Goal: Communication & Community: Answer question/provide support

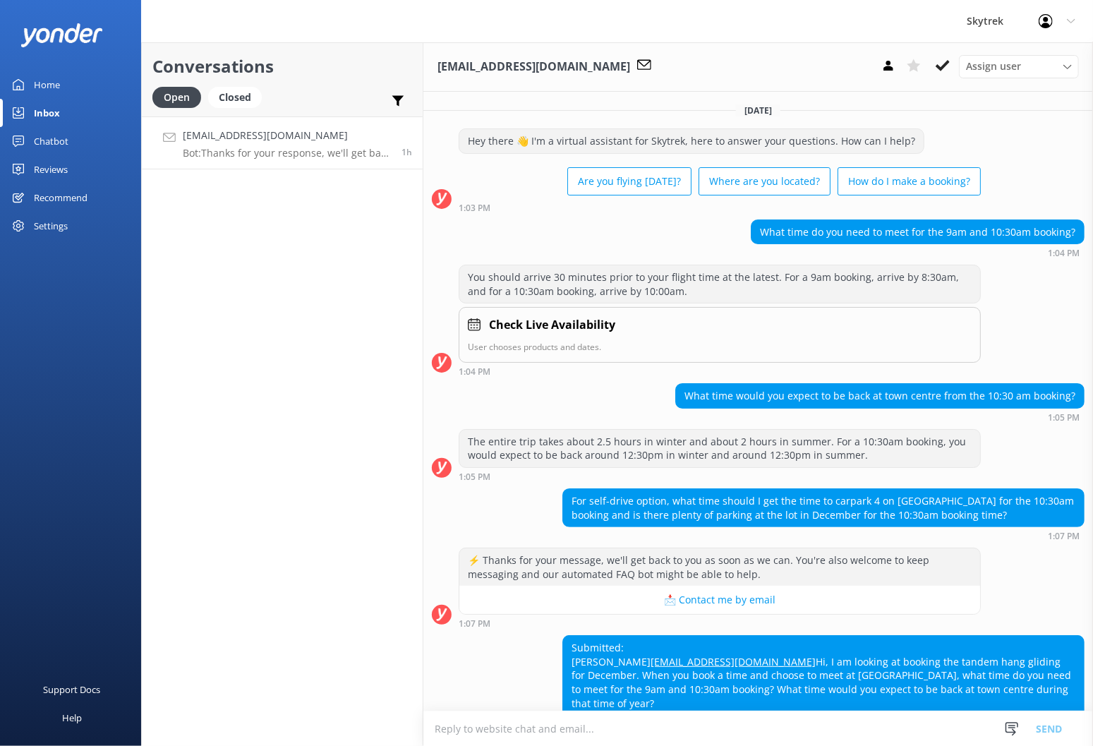
scroll to position [354, 0]
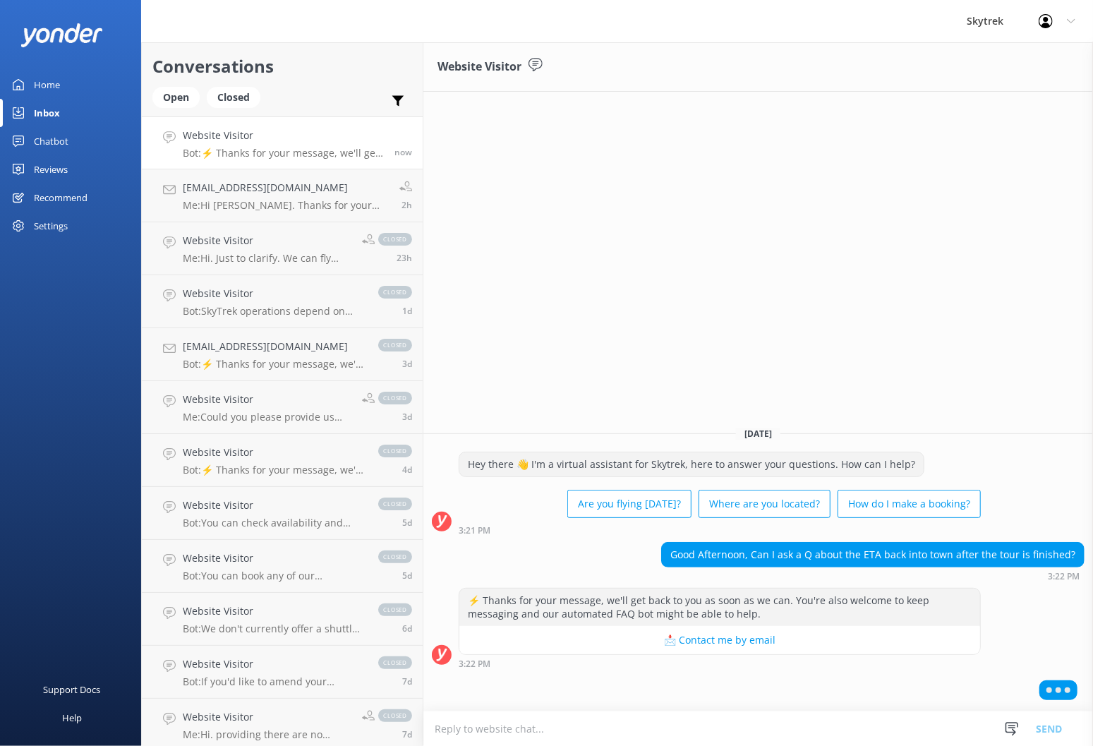
click at [662, 725] on textarea at bounding box center [759, 728] width 670 height 35
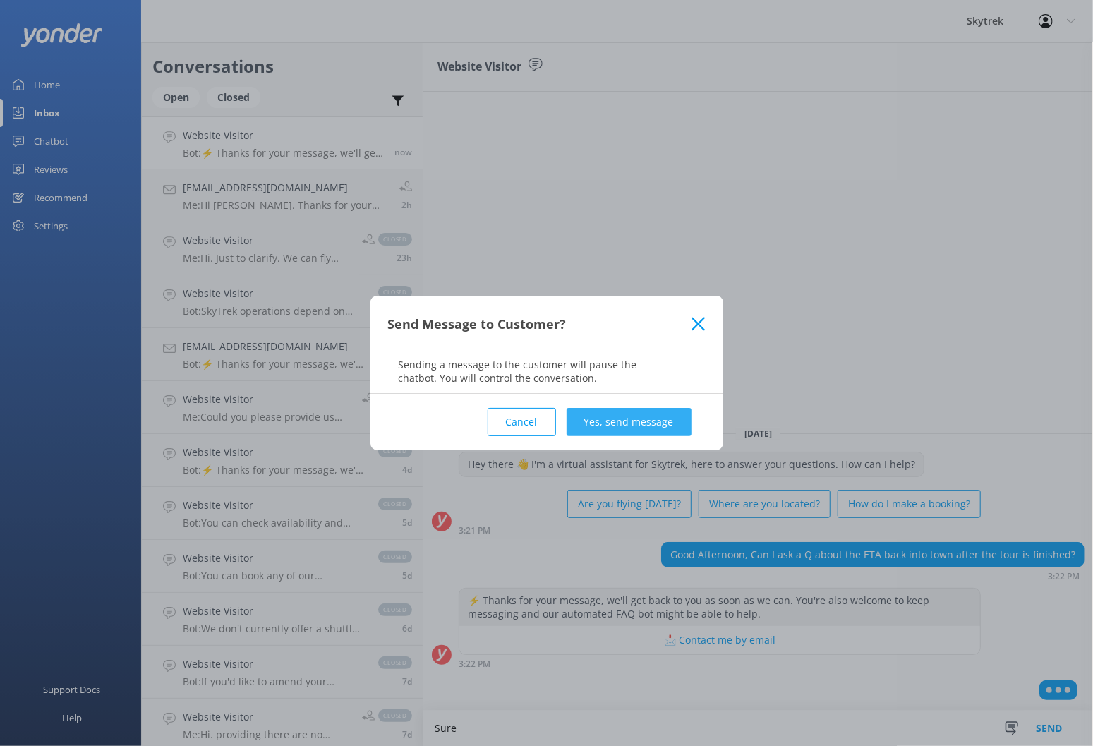
type textarea "Sure"
click at [621, 423] on button "Yes, send message" at bounding box center [629, 422] width 125 height 28
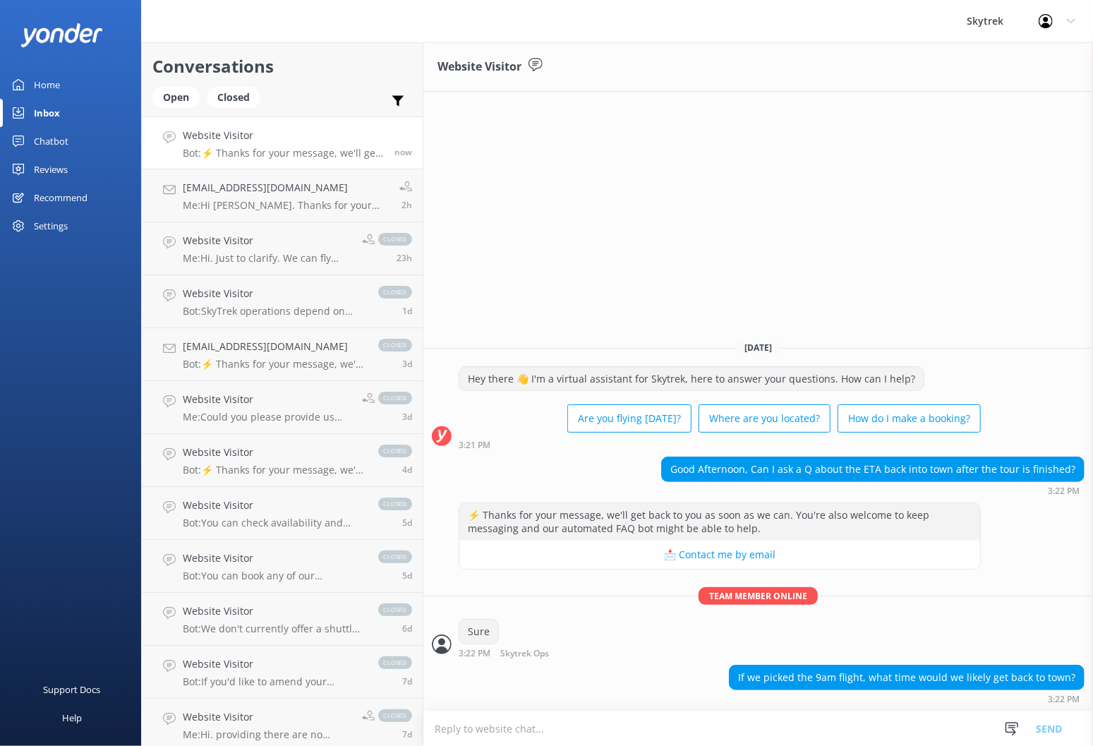
click at [624, 733] on textarea at bounding box center [759, 728] width 670 height 35
type textarea "What time of year?"
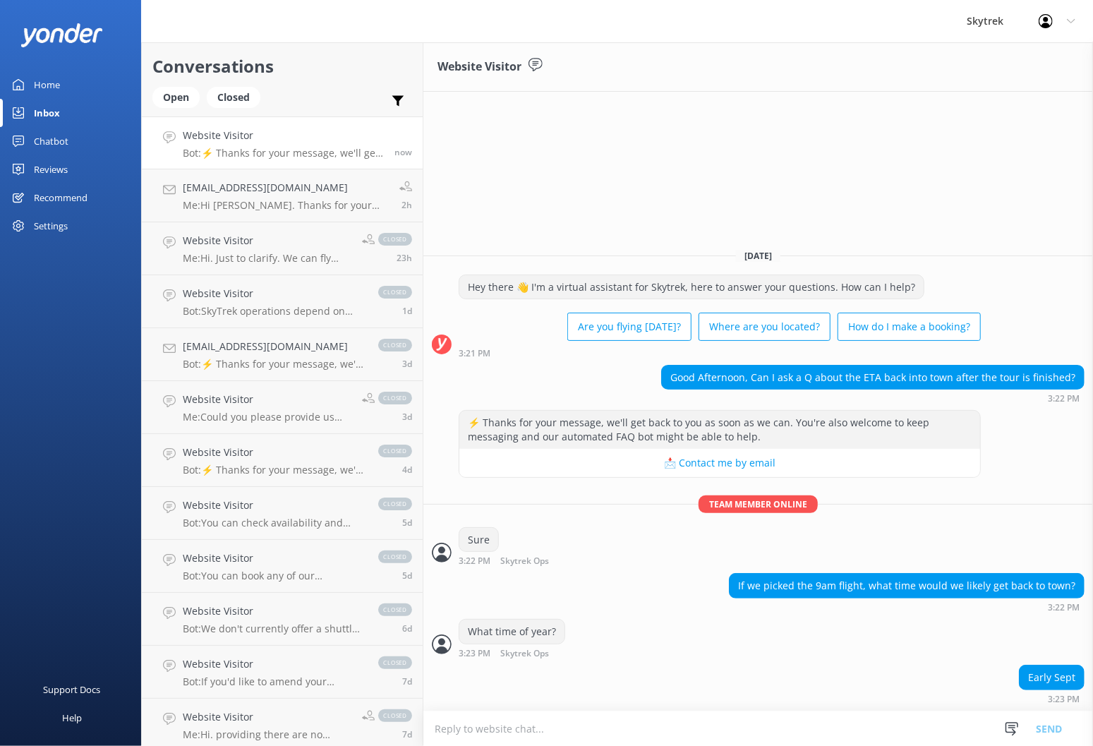
click at [658, 736] on textarea at bounding box center [759, 728] width 670 height 35
type textarea "We'll still be on our winter schedule at that time so you can expect to get bac…"
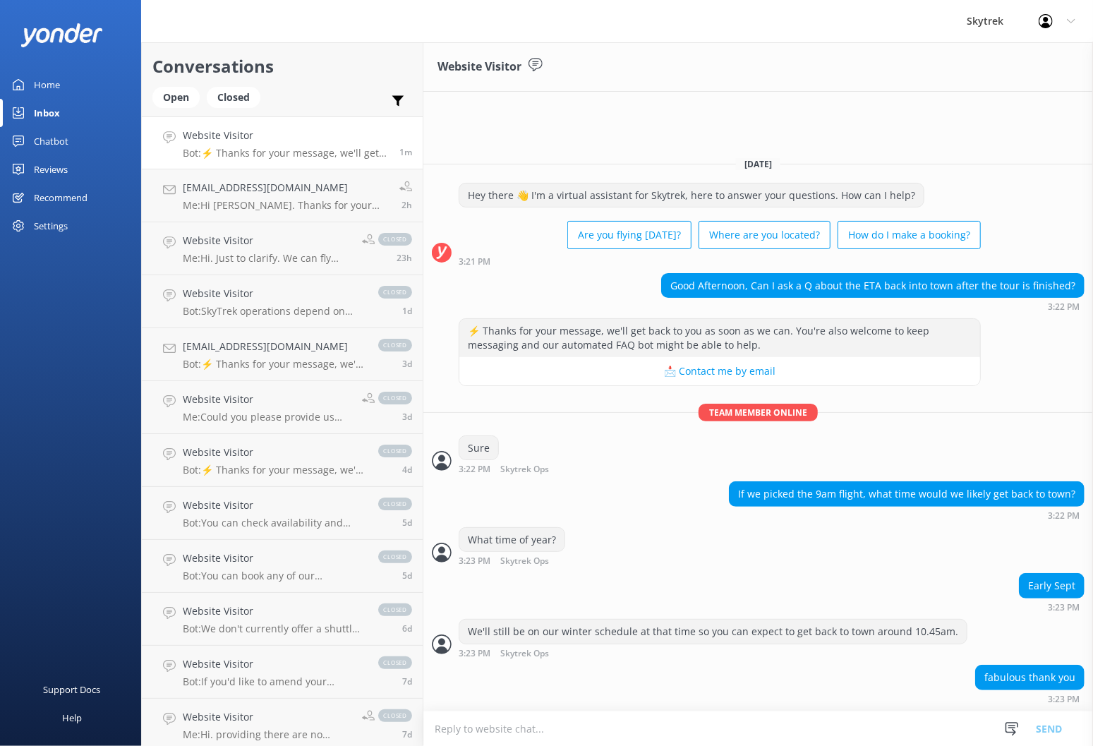
click at [624, 727] on textarea at bounding box center [759, 728] width 670 height 35
type textarea "All good."
